Goal: Task Accomplishment & Management: Manage account settings

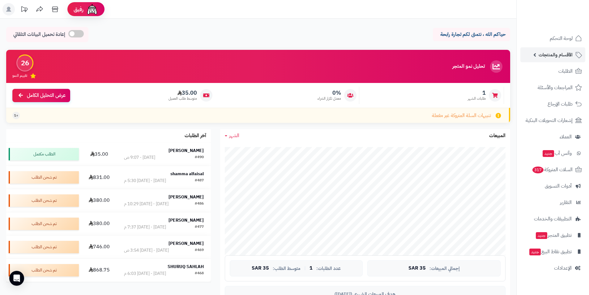
click at [551, 57] on span "الأقسام والمنتجات" at bounding box center [556, 54] width 34 height 9
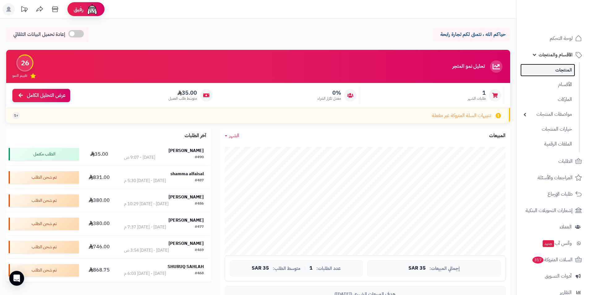
click at [556, 70] on link "المنتجات" at bounding box center [548, 70] width 55 height 13
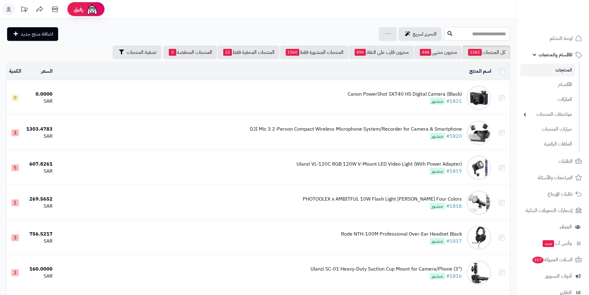
click at [453, 37] on input "text" at bounding box center [477, 34] width 66 height 14
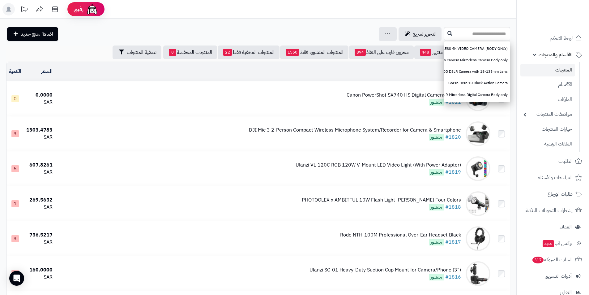
click at [360, 96] on div "Canon PowerShot SX740 HS Digital Camera (Black)" at bounding box center [404, 95] width 114 height 7
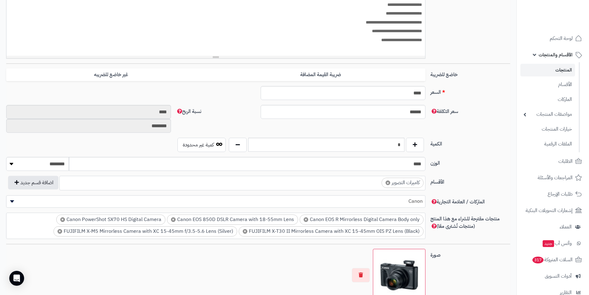
scroll to position [186, 0]
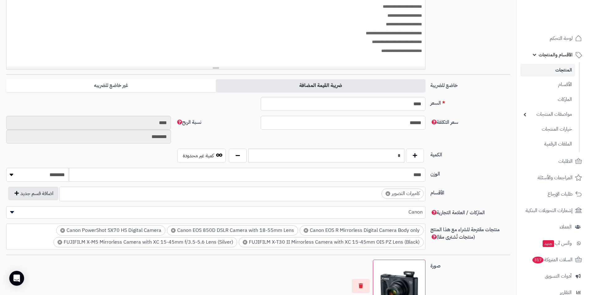
click at [252, 83] on label "ضريبة القيمة المضافة" at bounding box center [321, 85] width 210 height 13
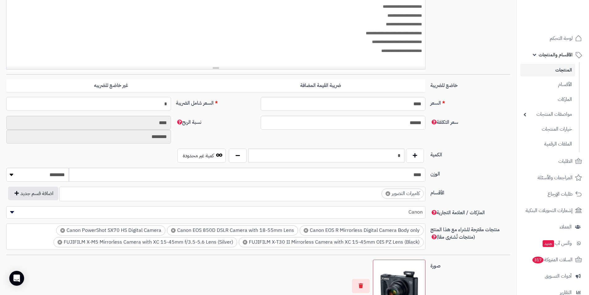
click at [155, 102] on input "*" at bounding box center [88, 104] width 165 height 14
type input "*"
type input "****"
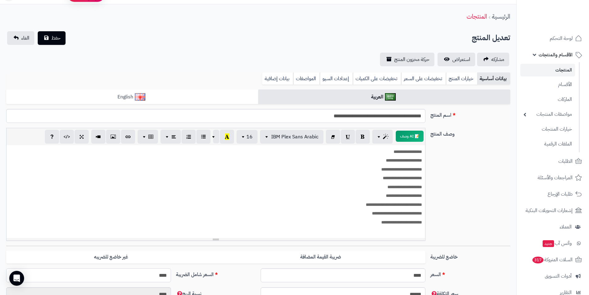
scroll to position [0, 0]
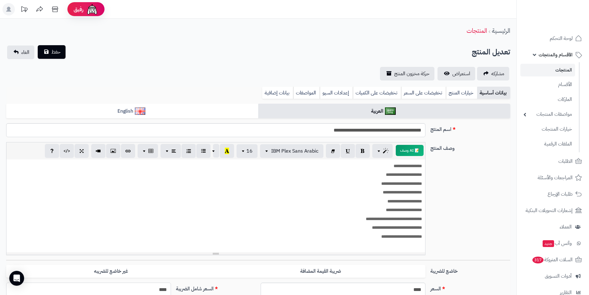
type input "****"
click at [53, 53] on span "حفظ" at bounding box center [55, 51] width 9 height 7
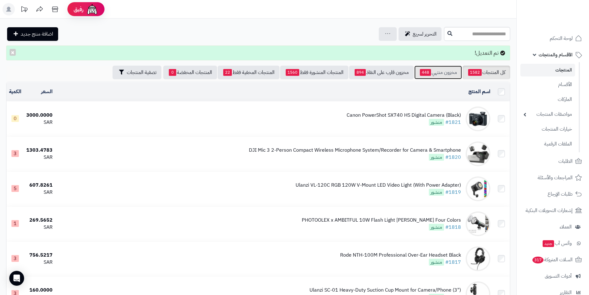
click at [421, 74] on span "448" at bounding box center [425, 72] width 11 height 7
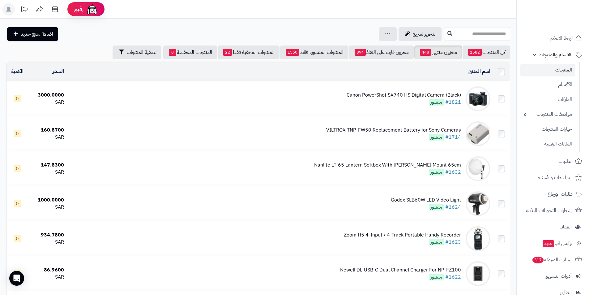
click at [563, 69] on link "المنتجات" at bounding box center [548, 70] width 55 height 13
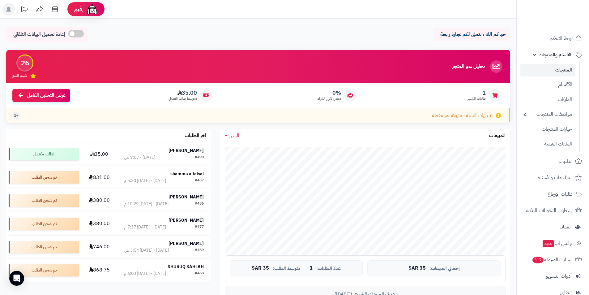
click at [549, 69] on link "المنتجات" at bounding box center [548, 70] width 55 height 13
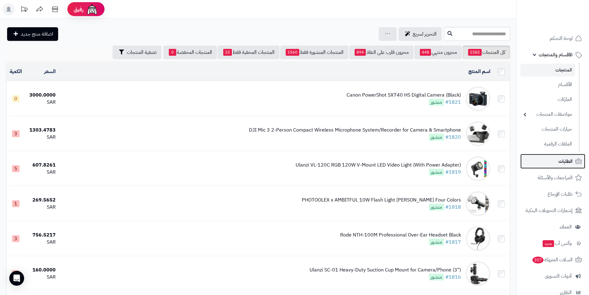
click at [555, 161] on link "الطلبات" at bounding box center [553, 161] width 65 height 15
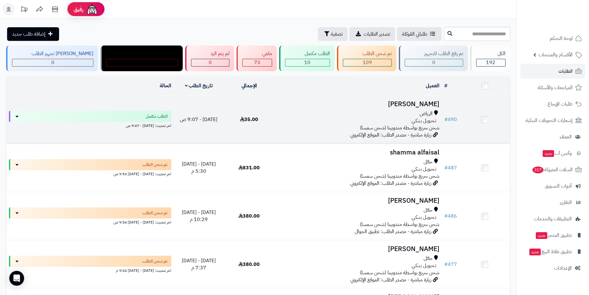
click at [302, 114] on div "الرياض" at bounding box center [358, 113] width 163 height 7
